Goal: Obtain resource: Download file/media

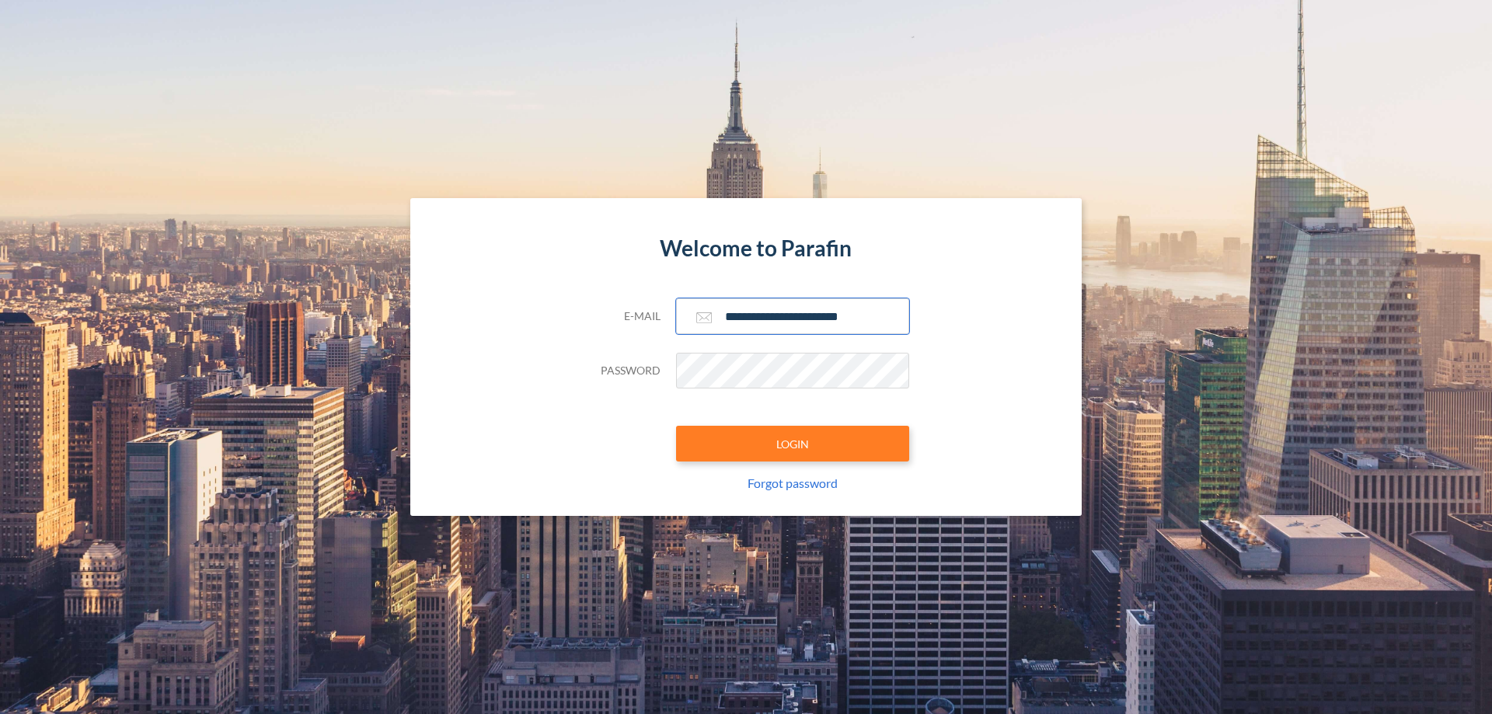
type input "**********"
click at [793, 444] on button "LOGIN" at bounding box center [792, 444] width 233 height 36
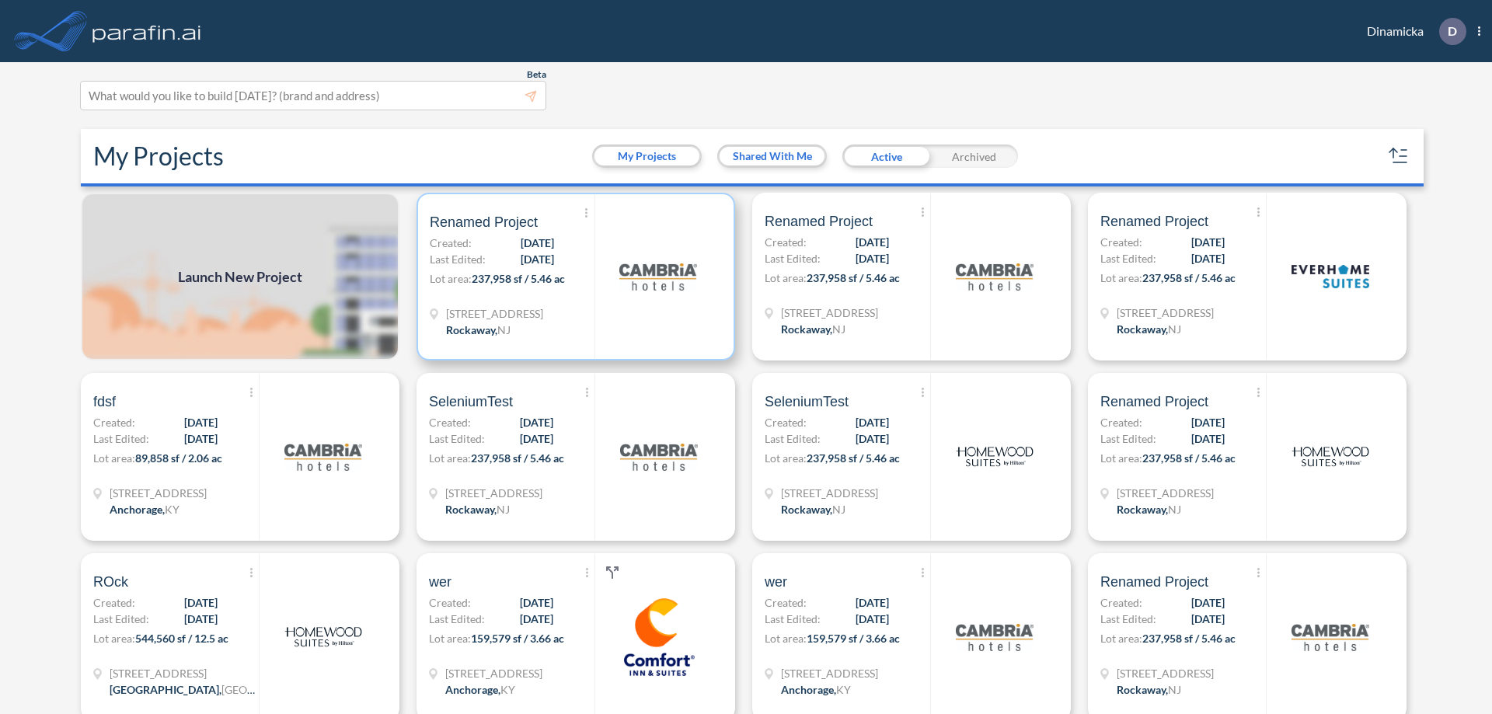
scroll to position [4, 0]
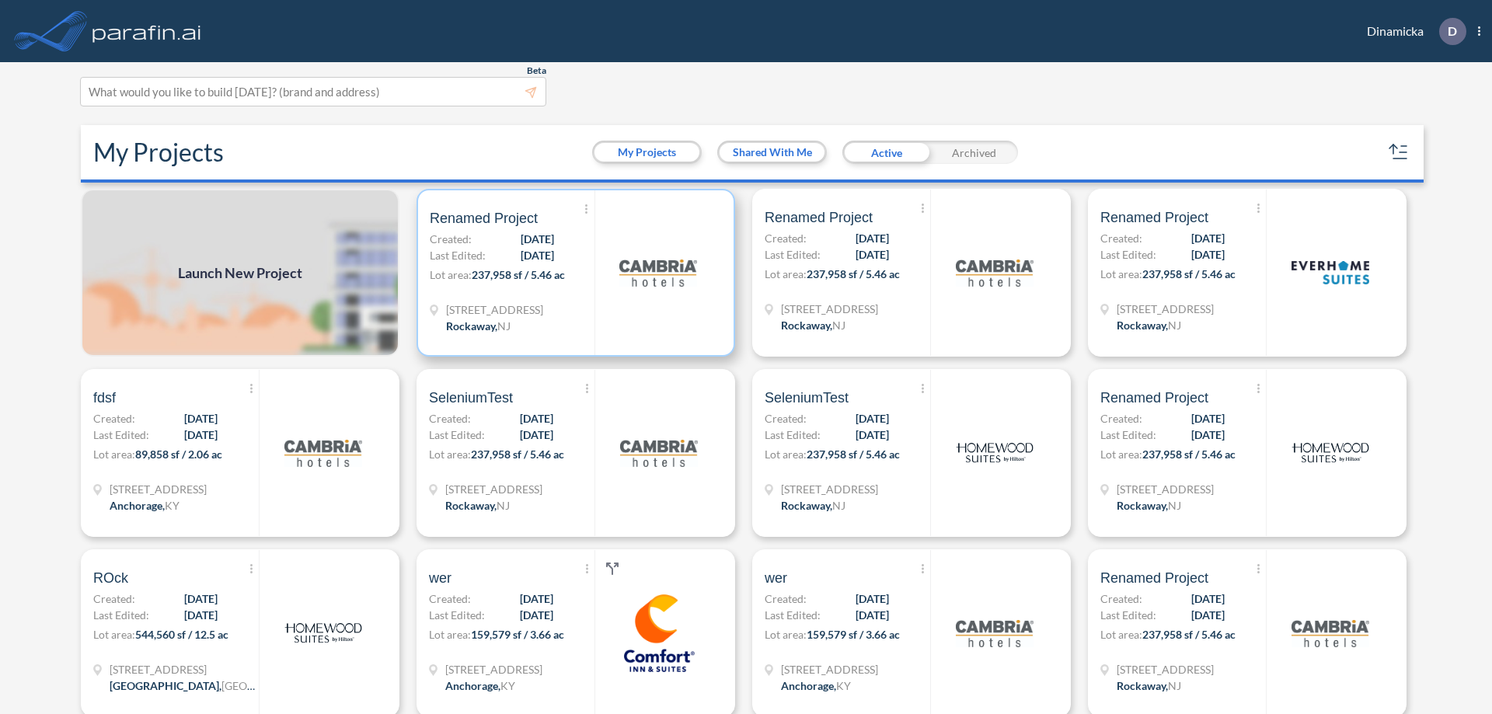
click at [573, 273] on p "Lot area: 237,958 sf / 5.46 ac" at bounding box center [512, 278] width 165 height 23
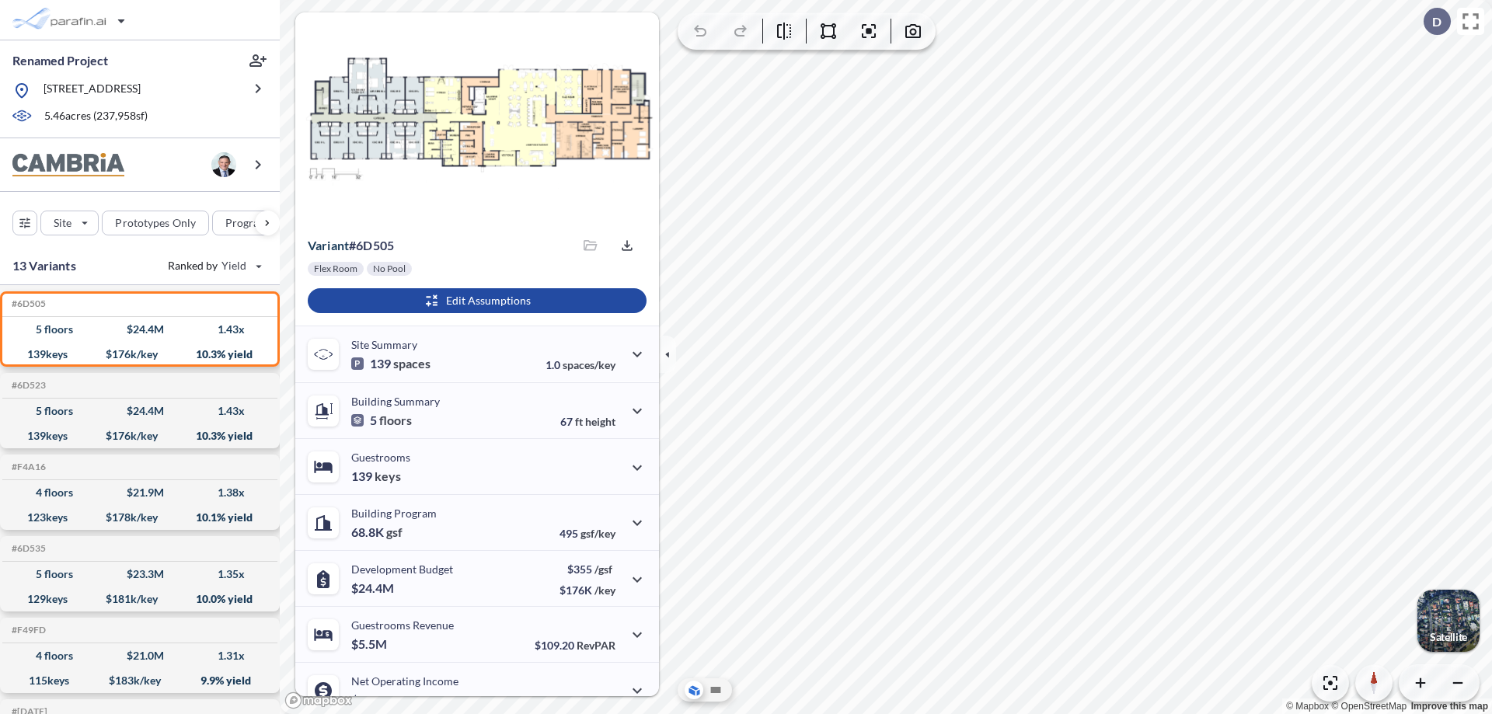
scroll to position [78, 0]
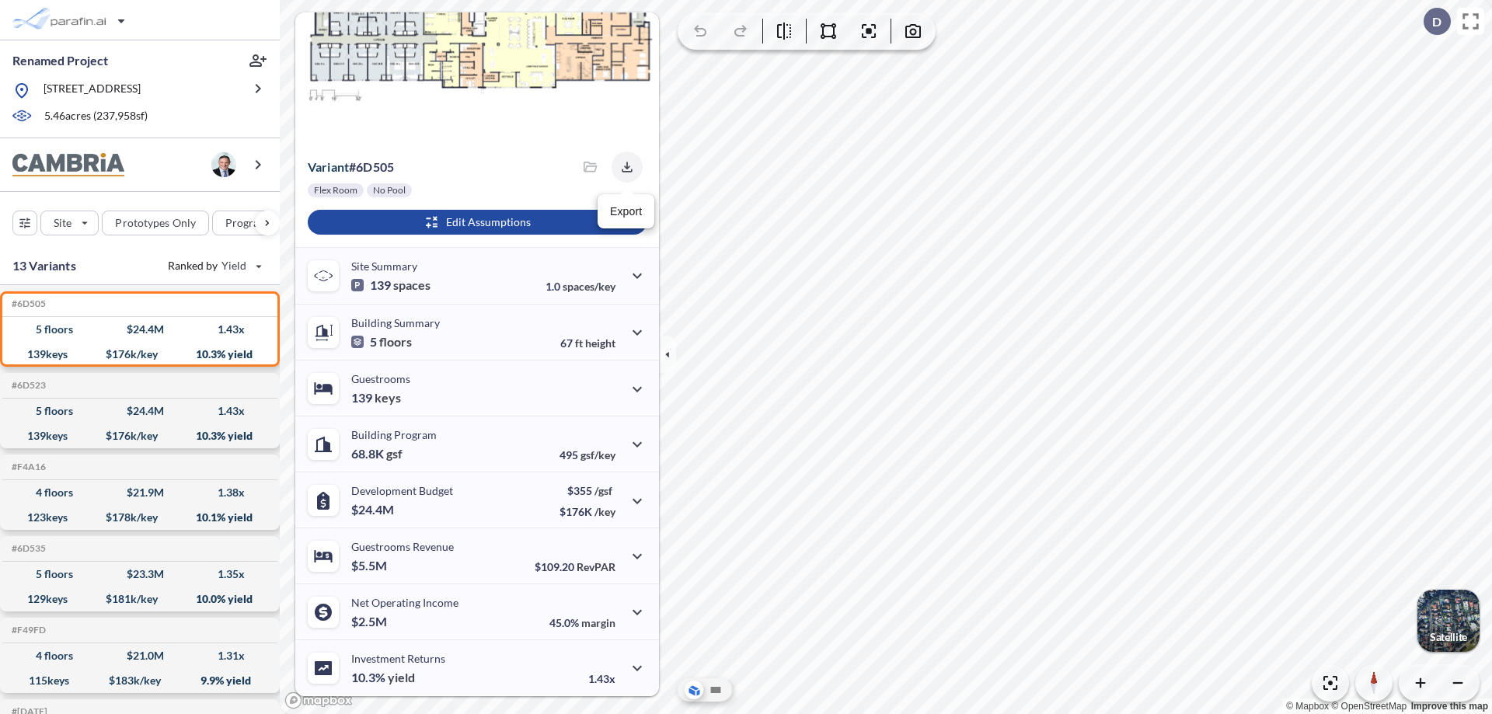
click at [622, 167] on icon "button" at bounding box center [627, 167] width 10 height 10
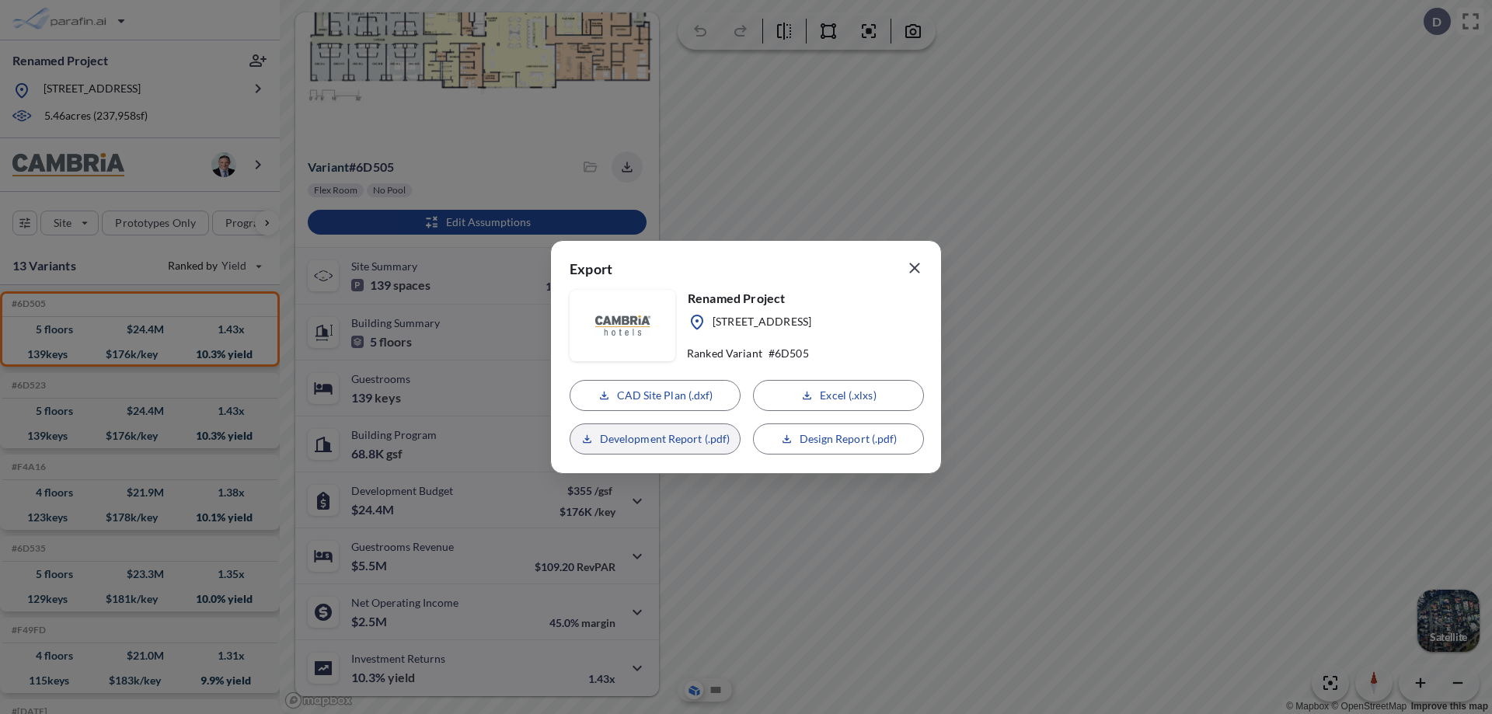
click at [655, 439] on p "Development Report (.pdf)" at bounding box center [665, 439] width 131 height 16
